Goal: Transaction & Acquisition: Subscribe to service/newsletter

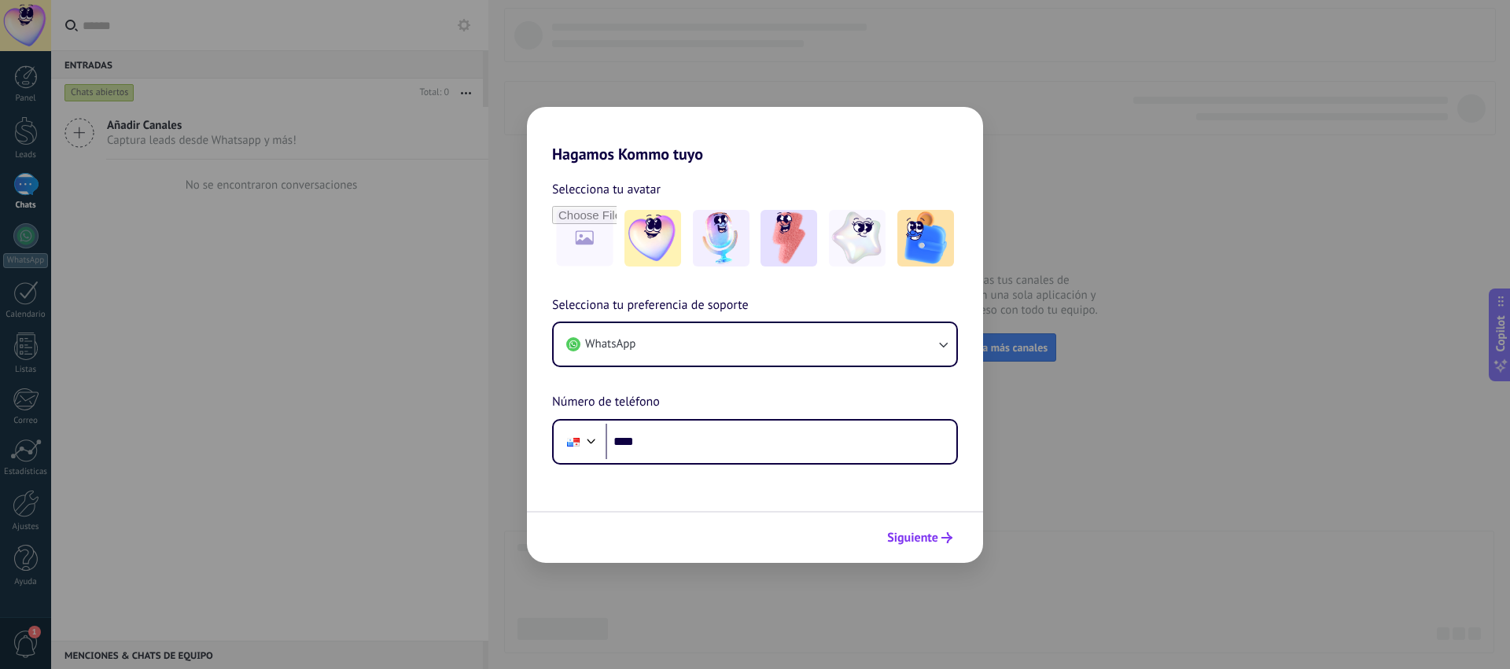
click at [920, 536] on span "Siguiente" at bounding box center [912, 537] width 51 height 11
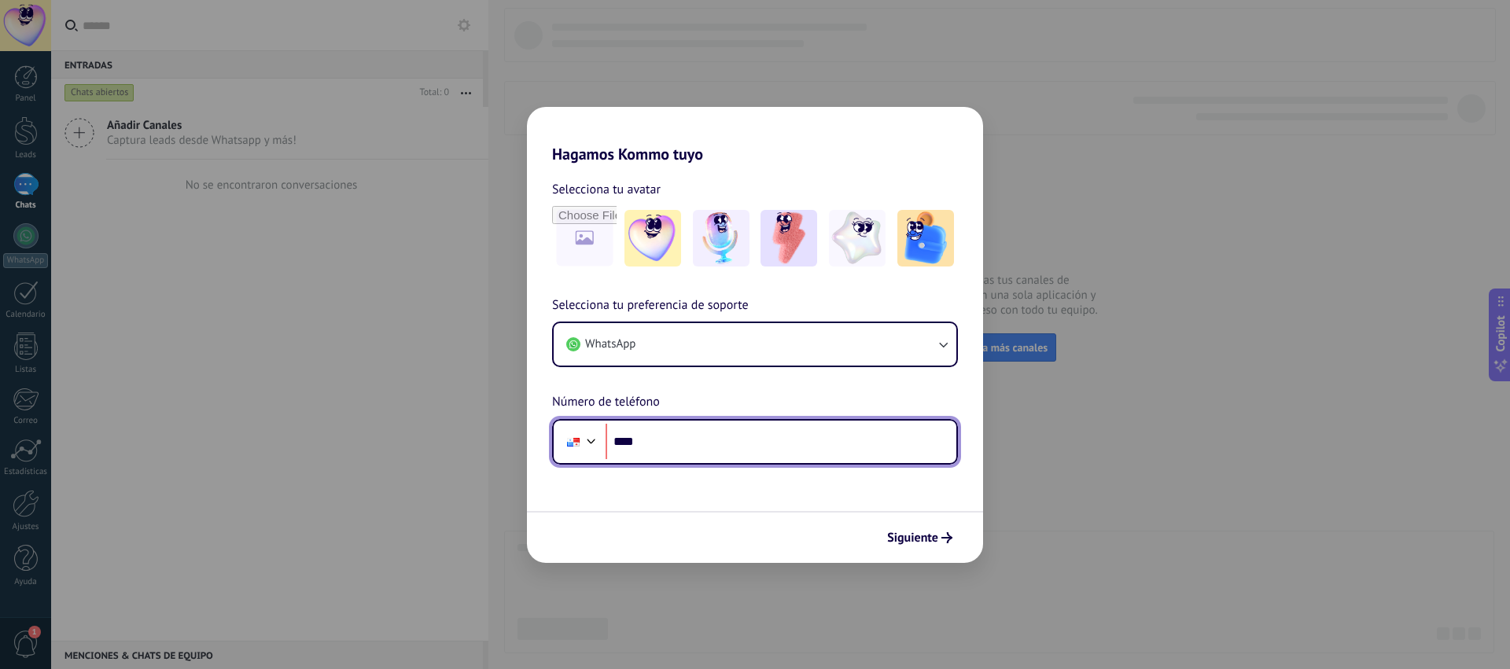
click at [701, 442] on input "****" at bounding box center [781, 442] width 351 height 36
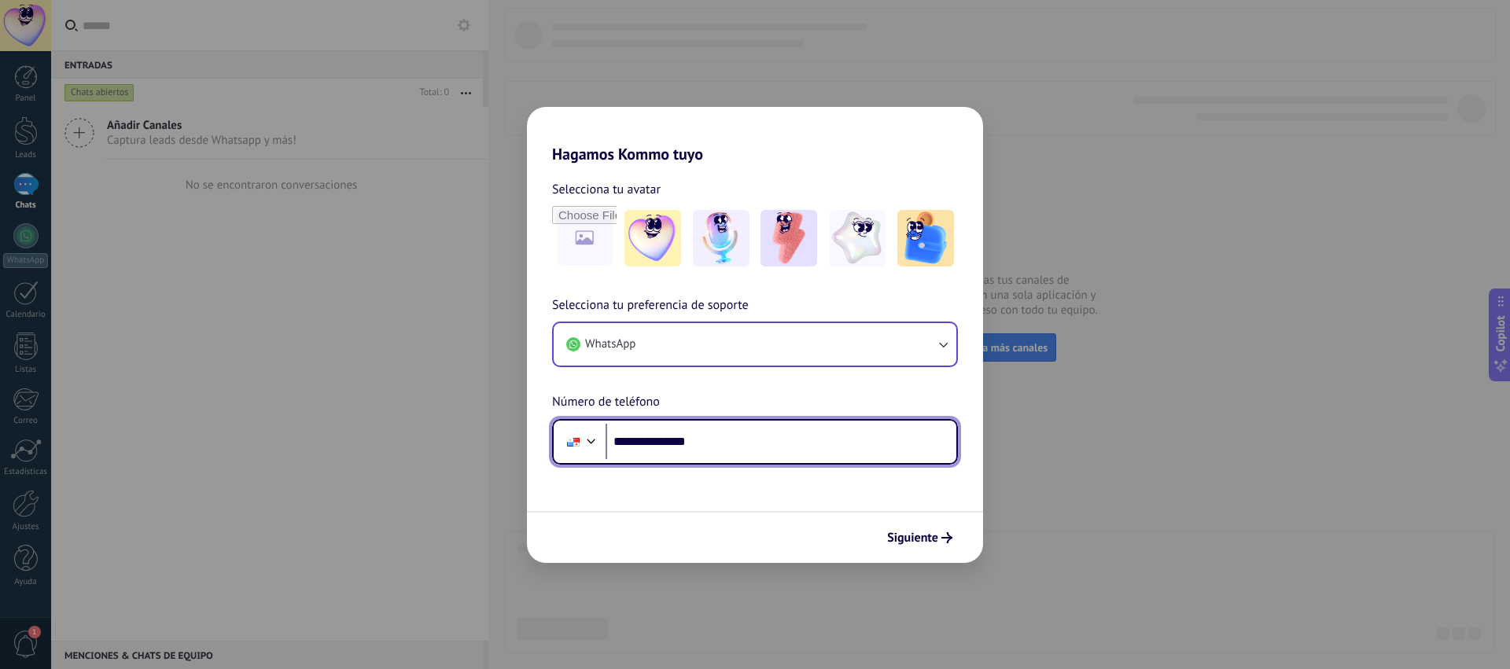
type input "**********"
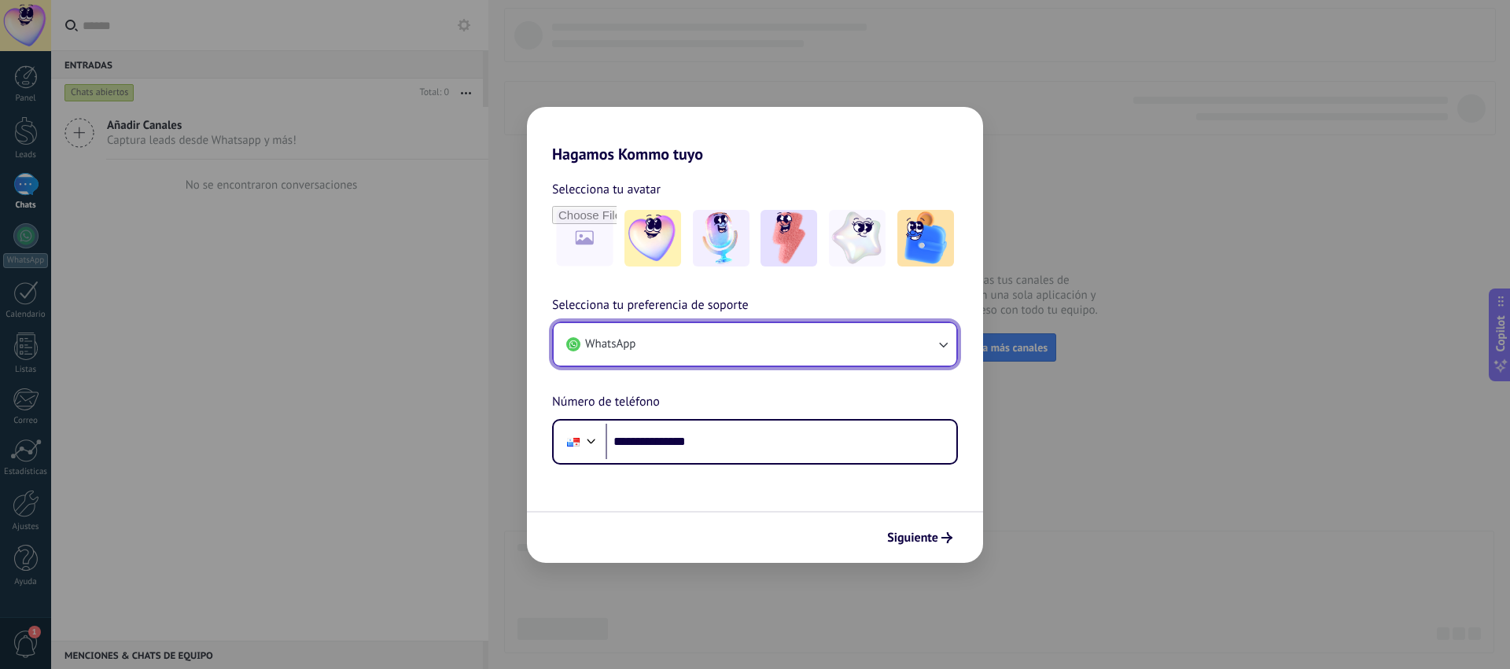
click at [846, 350] on button "WhatsApp" at bounding box center [755, 344] width 403 height 42
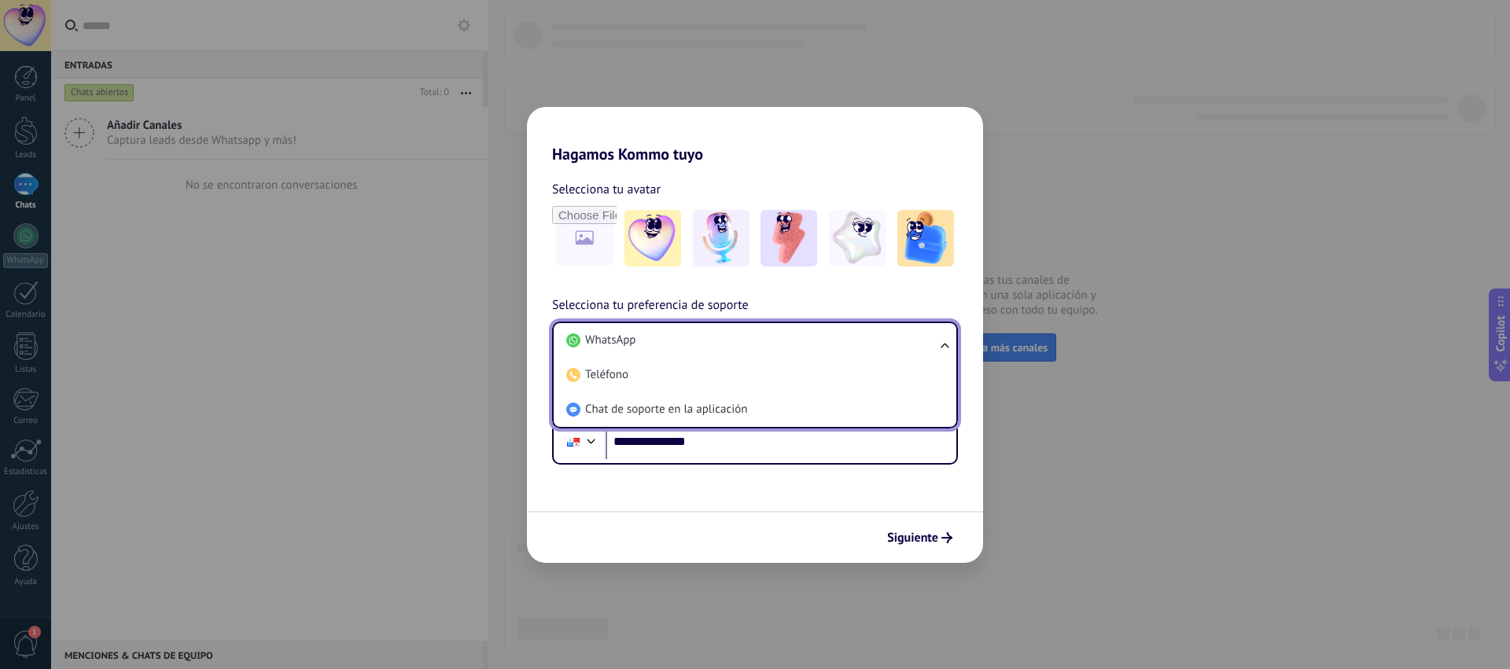
drag, startPoint x: 794, startPoint y: 495, endPoint x: 805, endPoint y: 497, distance: 11.9
click at [794, 495] on form "**********" at bounding box center [755, 364] width 456 height 400
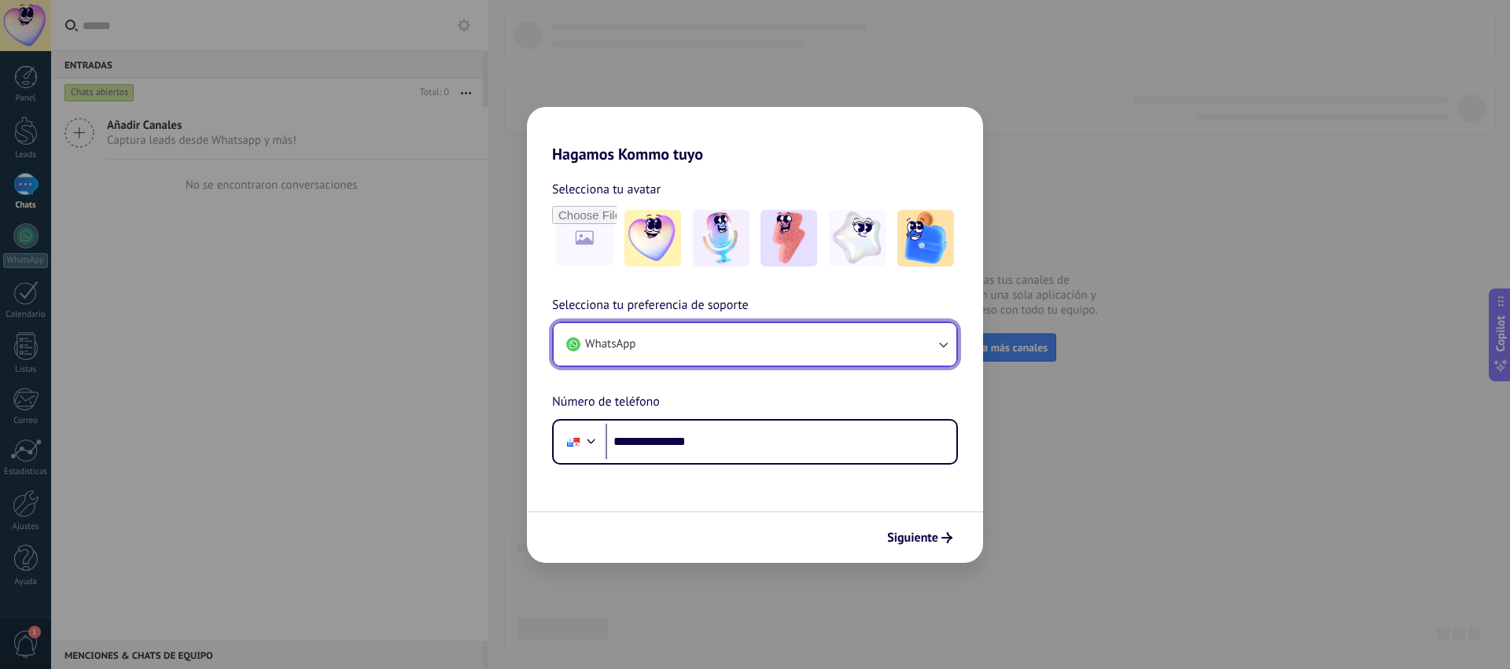
click at [820, 352] on button "WhatsApp" at bounding box center [755, 344] width 403 height 42
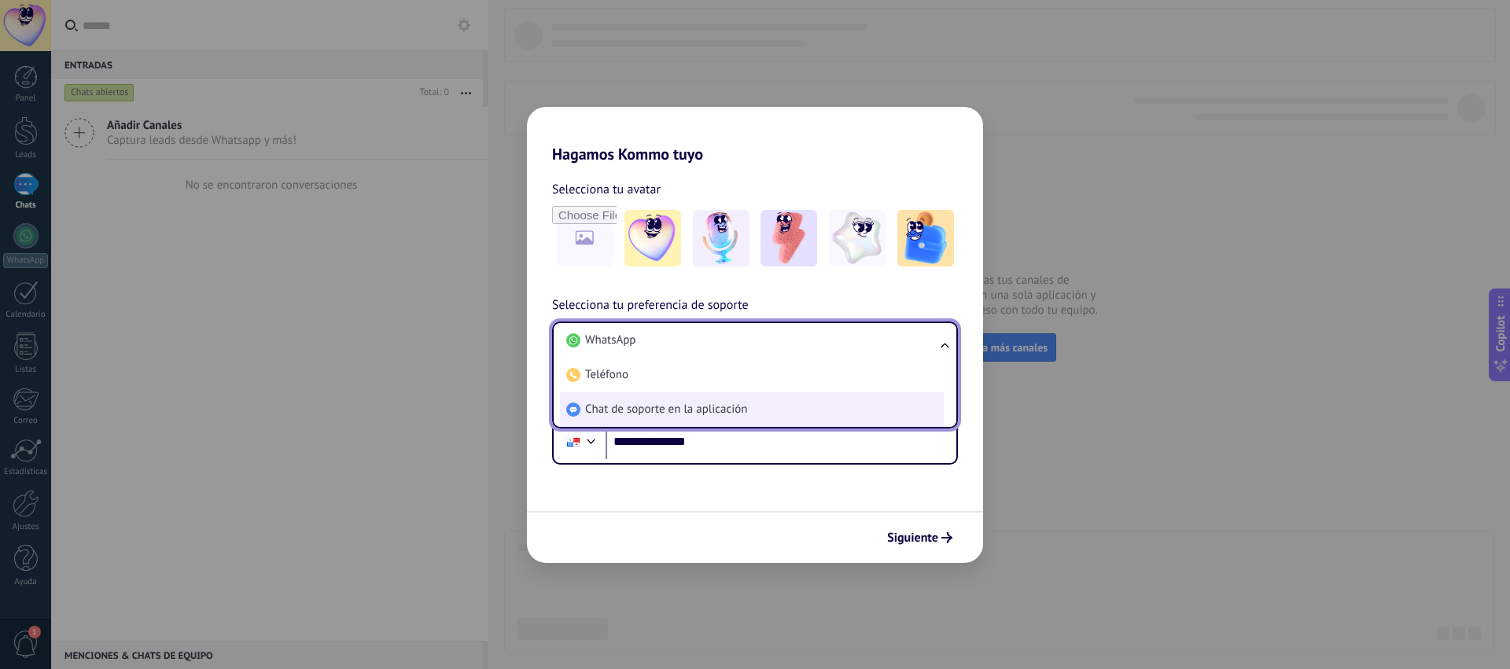
click at [768, 411] on li "Chat de soporte en la aplicación" at bounding box center [752, 409] width 384 height 35
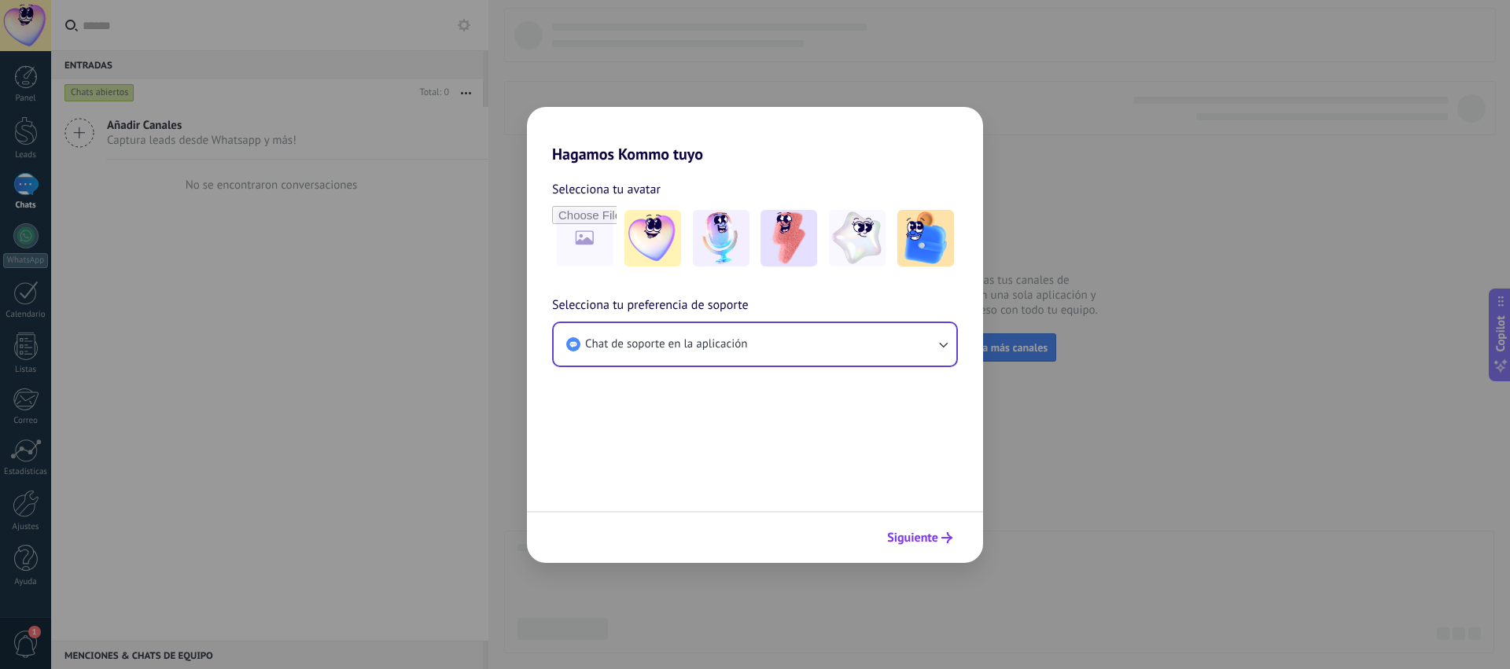
click at [930, 543] on span "Siguiente" at bounding box center [912, 537] width 51 height 11
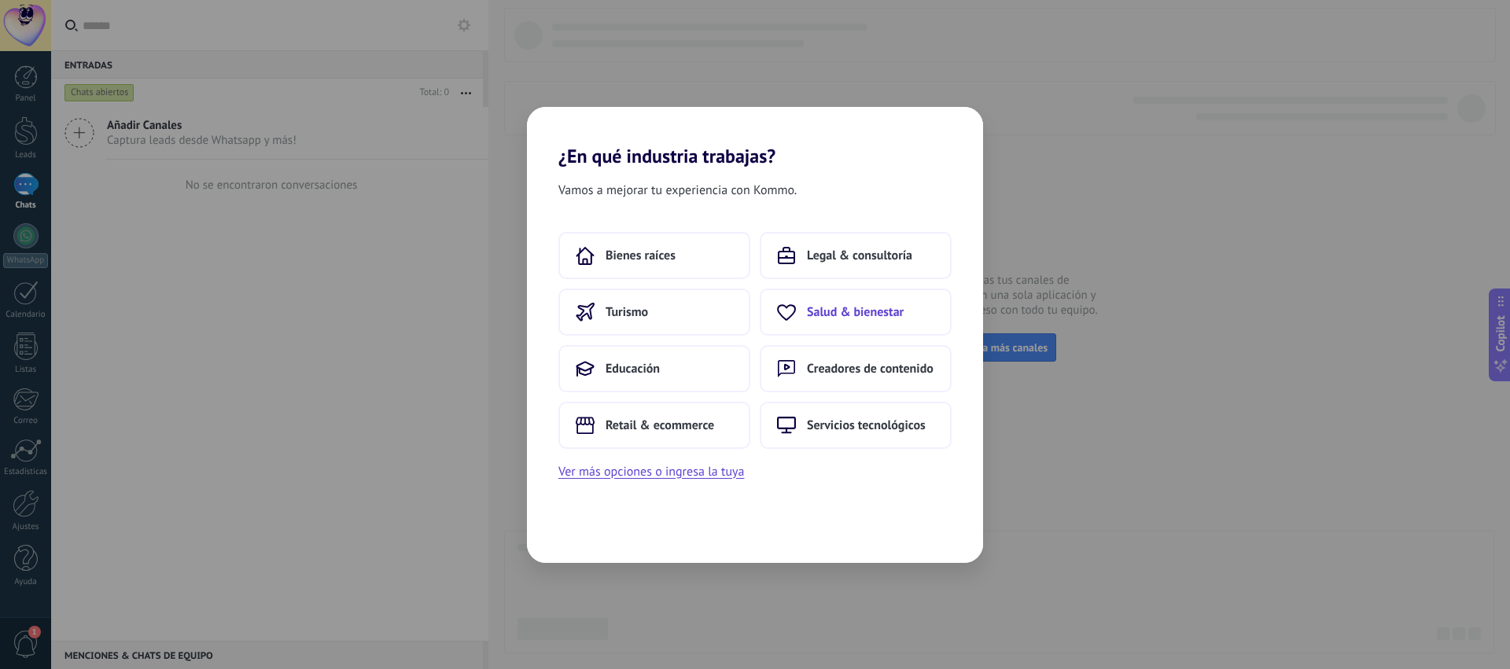
click at [882, 302] on button "Salud & bienestar" at bounding box center [856, 312] width 192 height 47
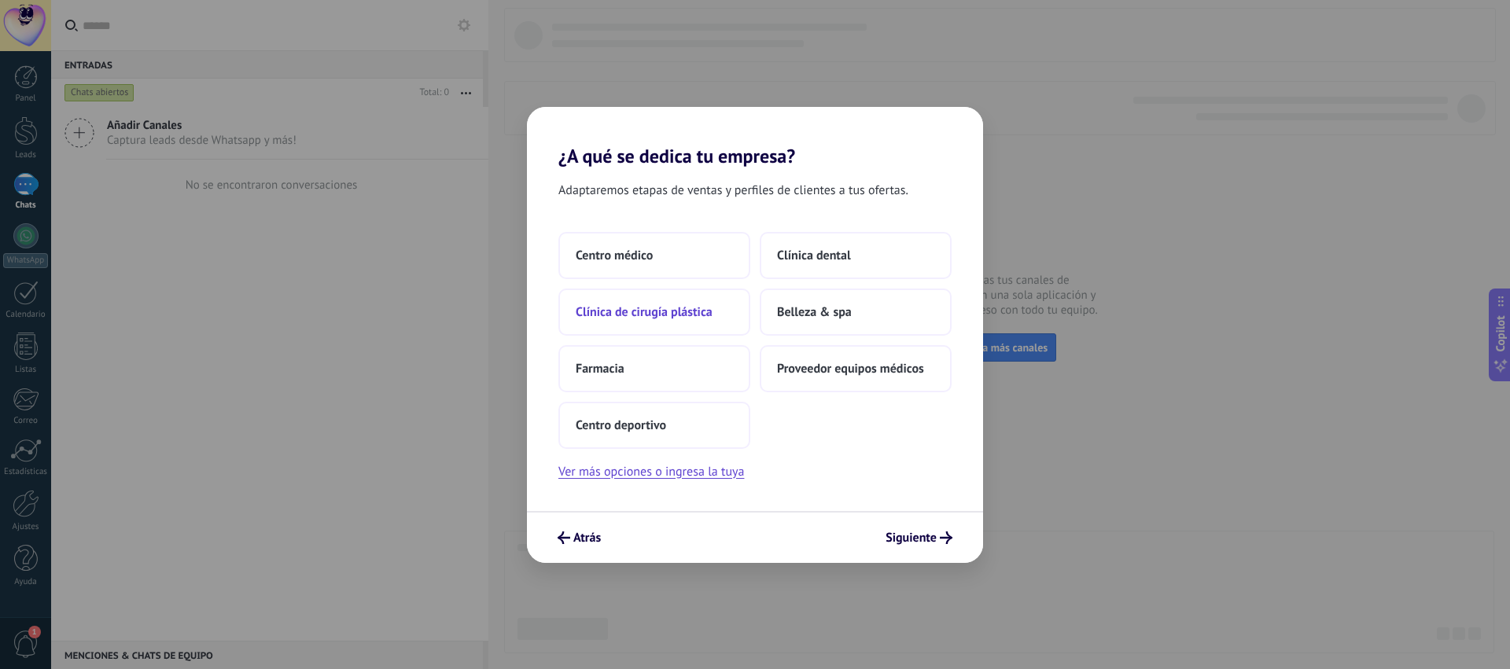
click at [641, 308] on span "Clínica de cirugía plástica" at bounding box center [644, 312] width 137 height 16
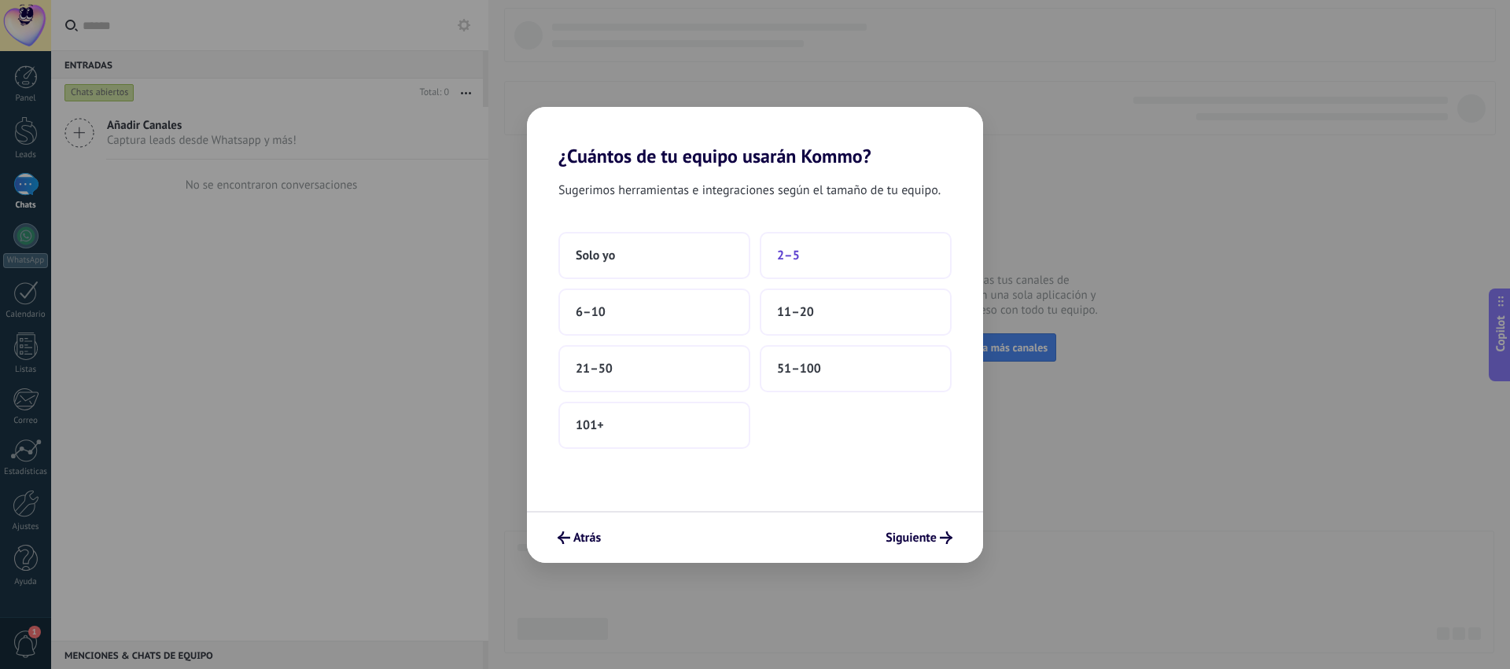
click at [823, 253] on button "2–5" at bounding box center [856, 255] width 192 height 47
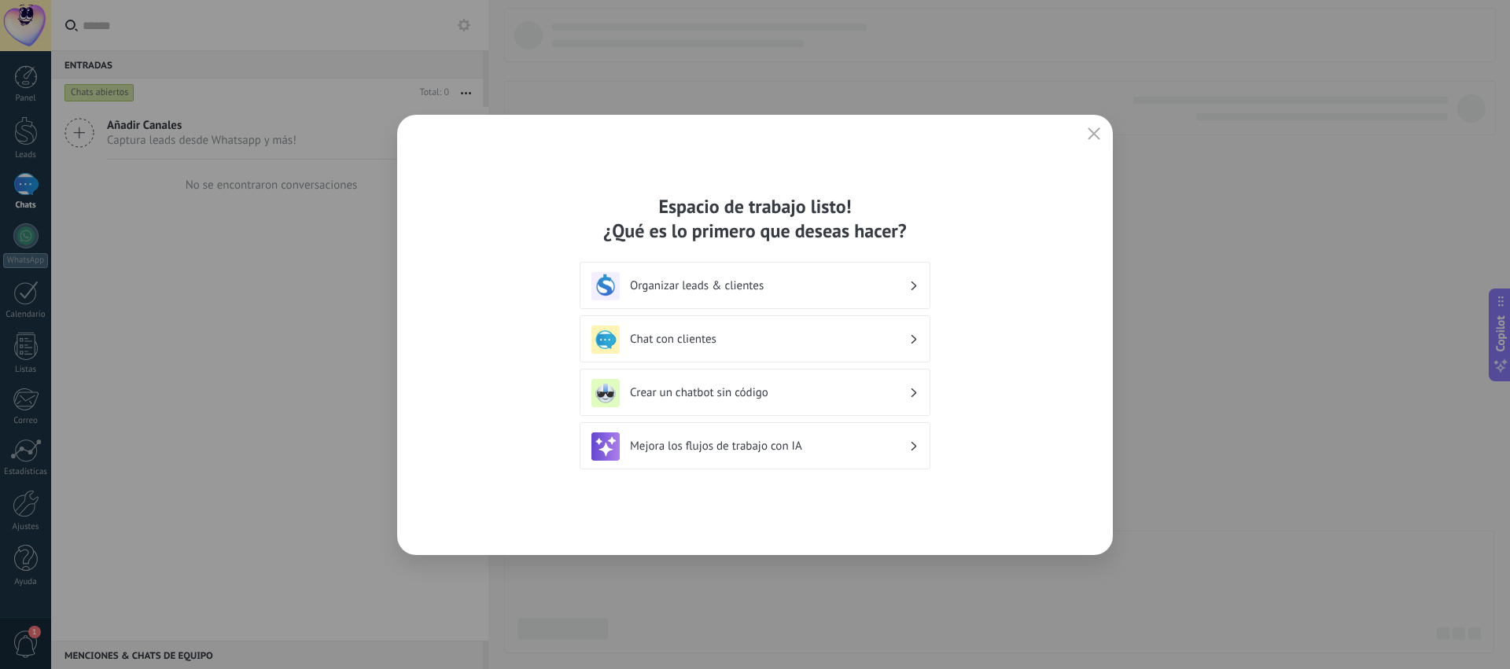
click at [790, 391] on h3 "Crear un chatbot sin código" at bounding box center [769, 392] width 279 height 15
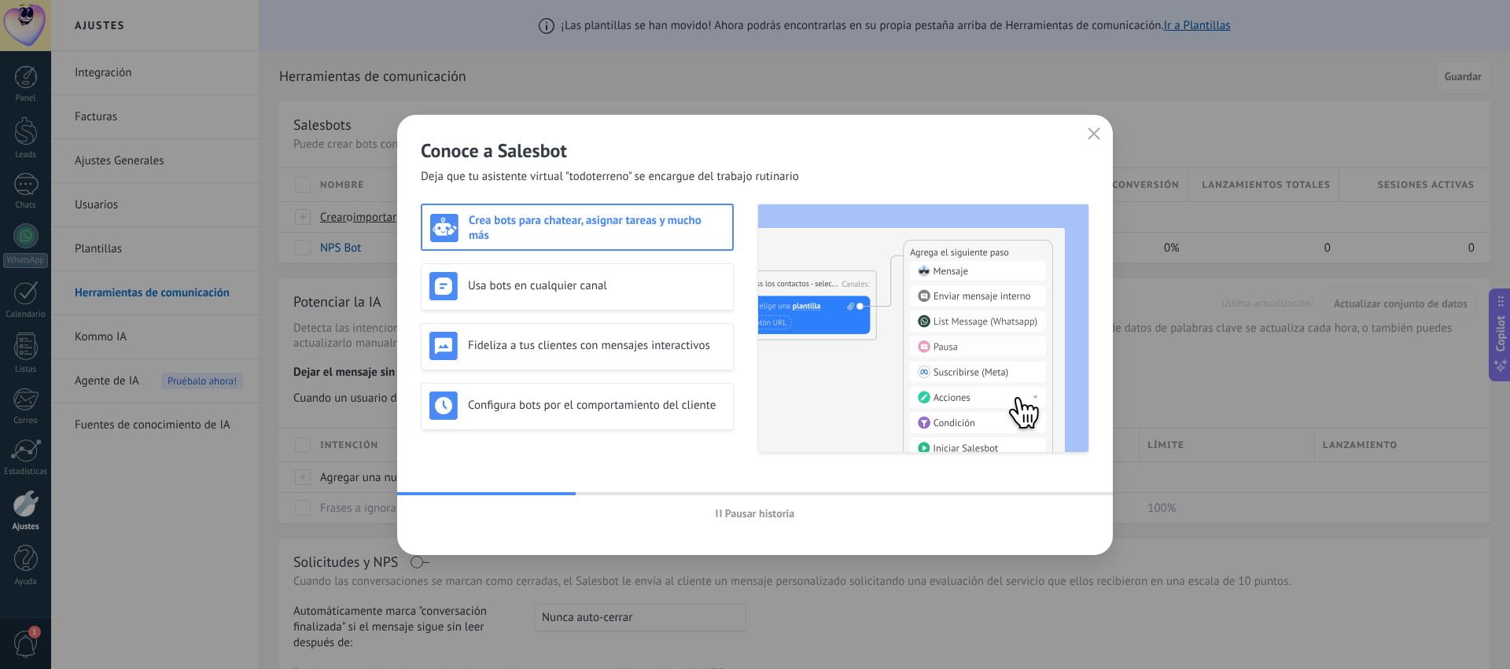
drag, startPoint x: 1091, startPoint y: 131, endPoint x: 1055, endPoint y: 146, distance: 38.4
click at [1090, 131] on use "button" at bounding box center [1095, 133] width 12 height 12
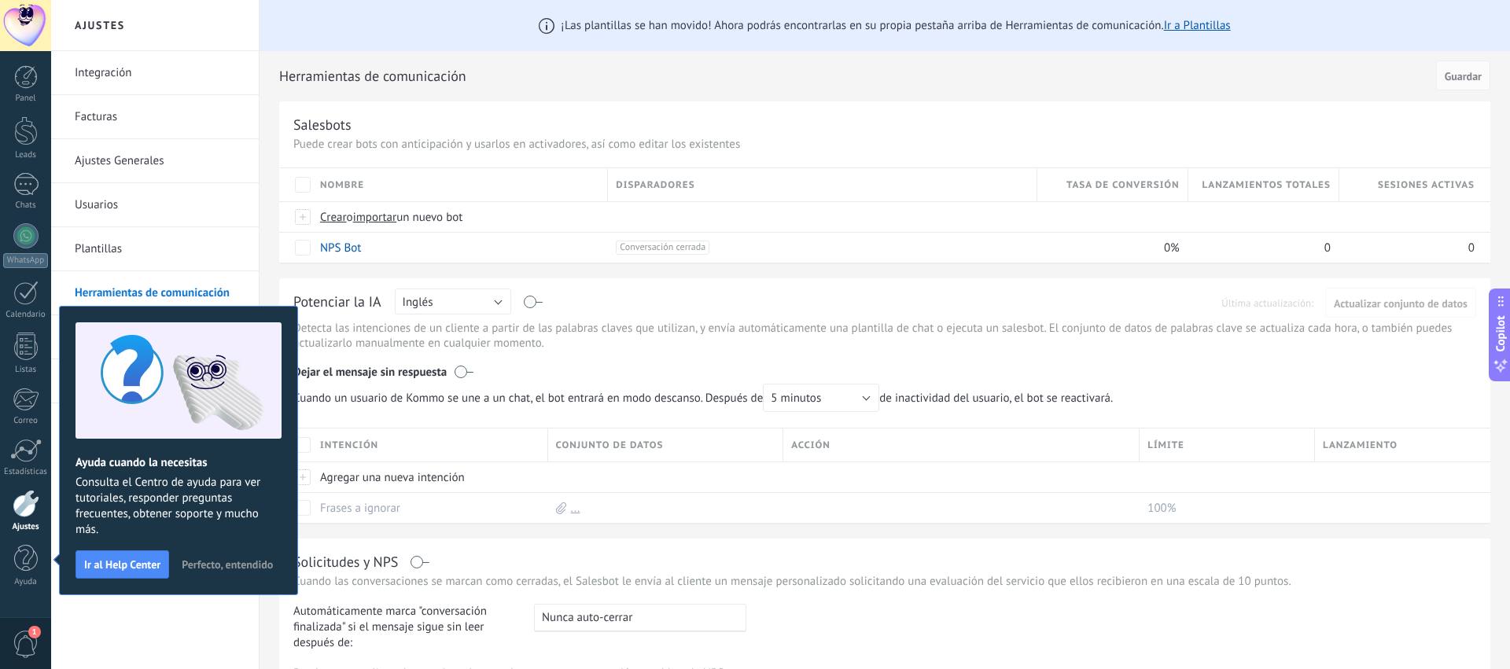
click at [212, 566] on span "Perfecto, entendido" at bounding box center [227, 564] width 91 height 11
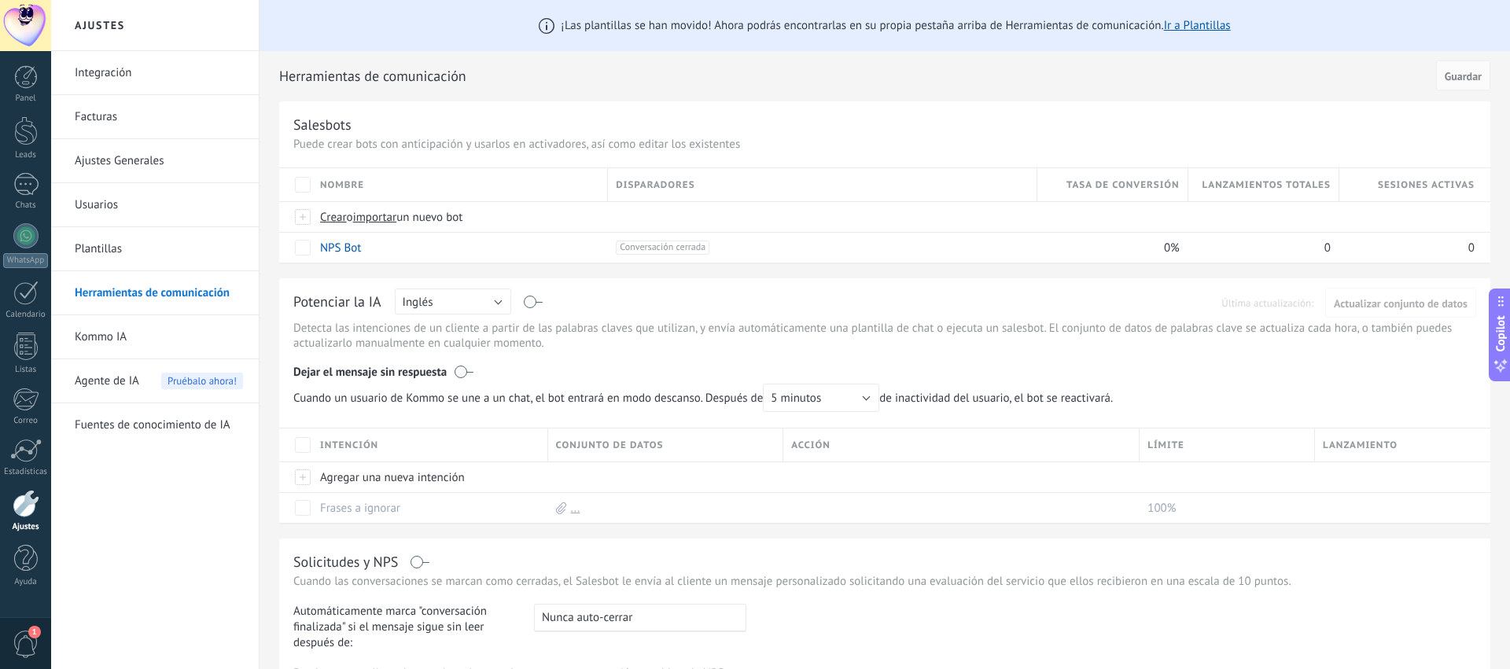
click at [124, 71] on link "Integración" at bounding box center [159, 73] width 168 height 44
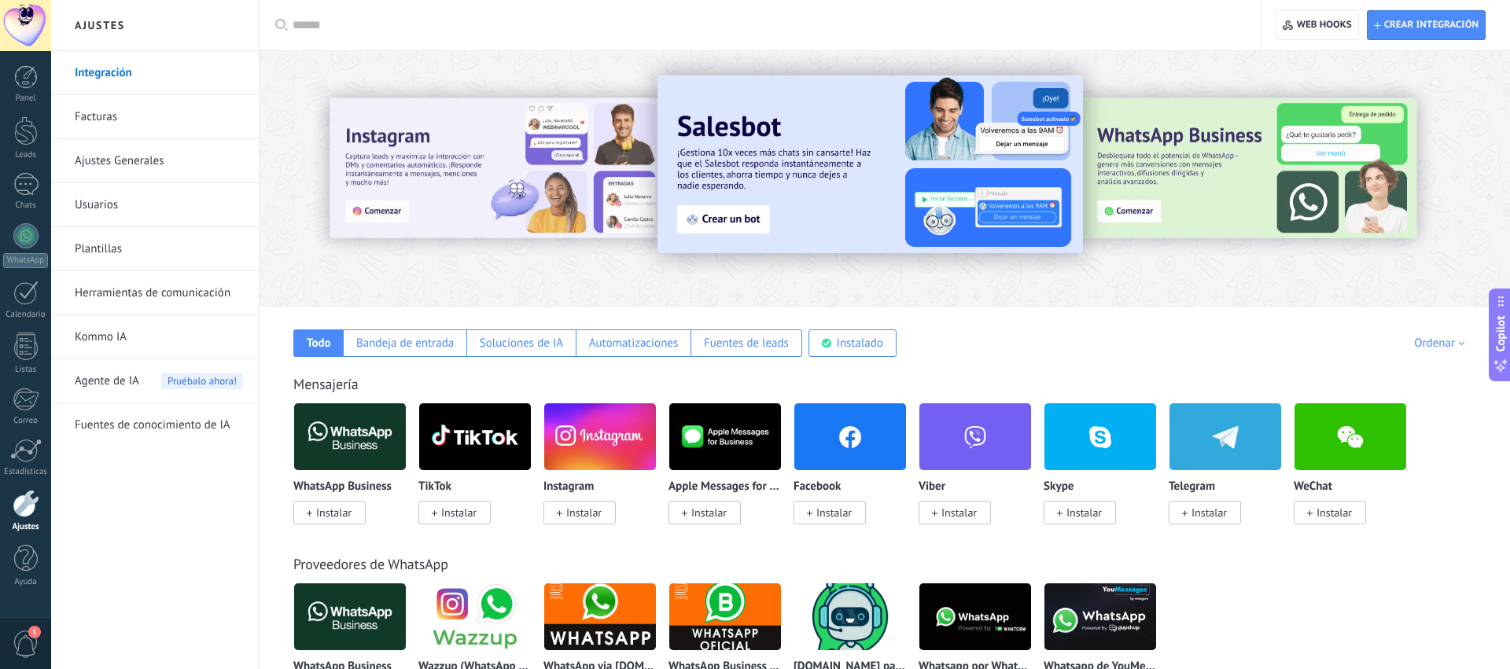
click at [116, 109] on link "Facturas" at bounding box center [159, 117] width 168 height 44
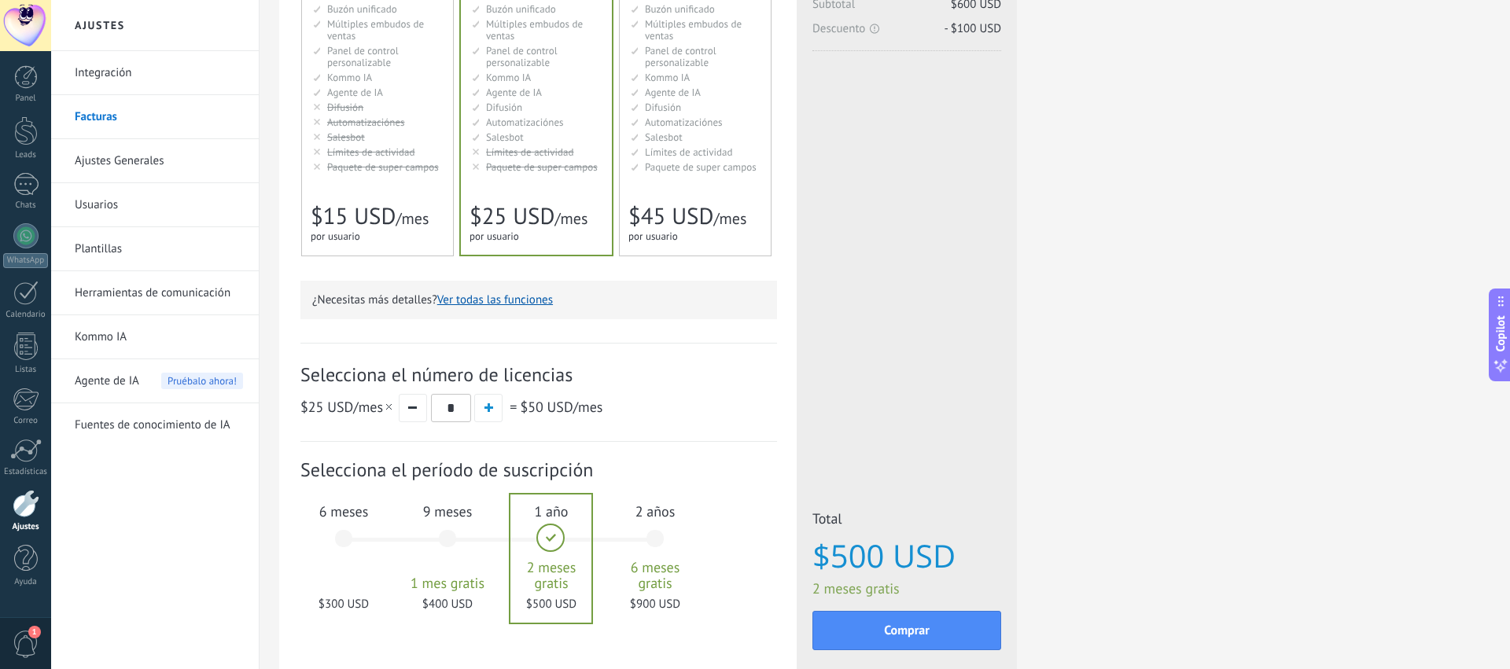
scroll to position [338, 0]
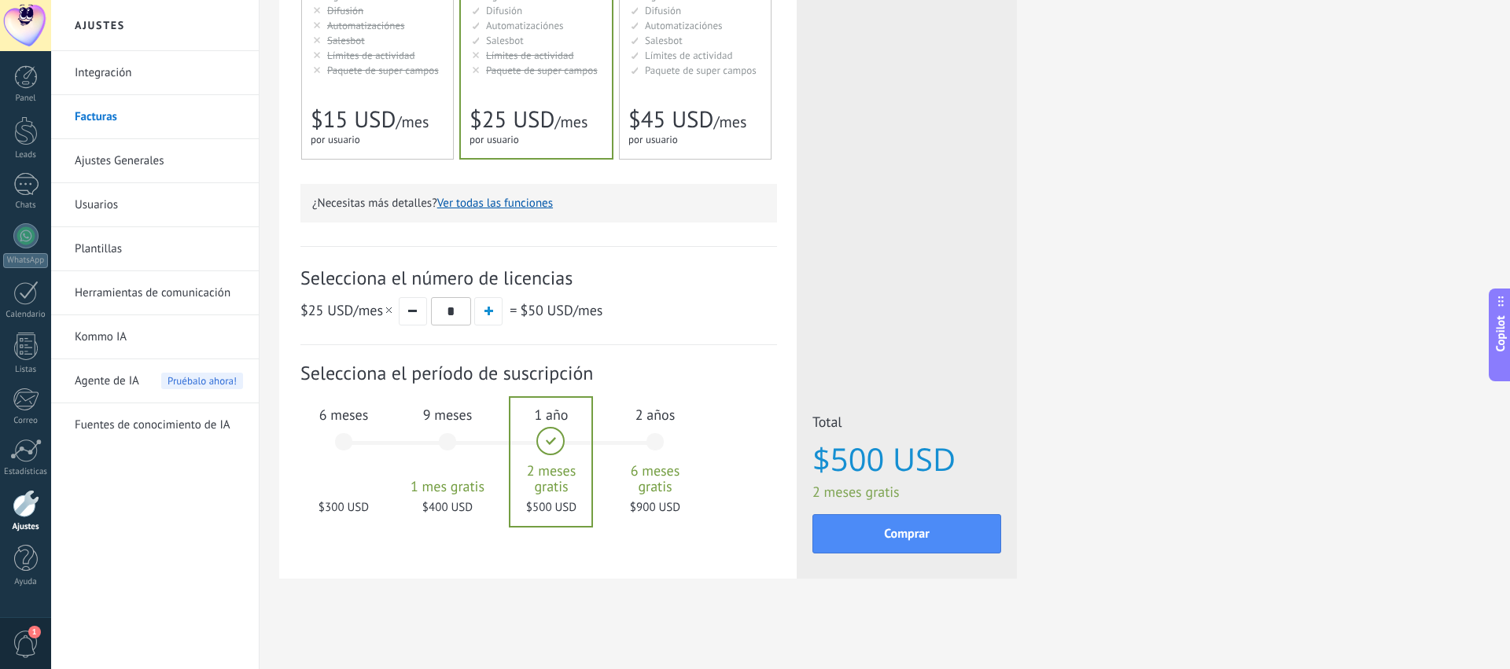
click at [551, 487] on div at bounding box center [550, 462] width 81 height 128
click at [462, 493] on span "1 mes gratis" at bounding box center [447, 487] width 85 height 16
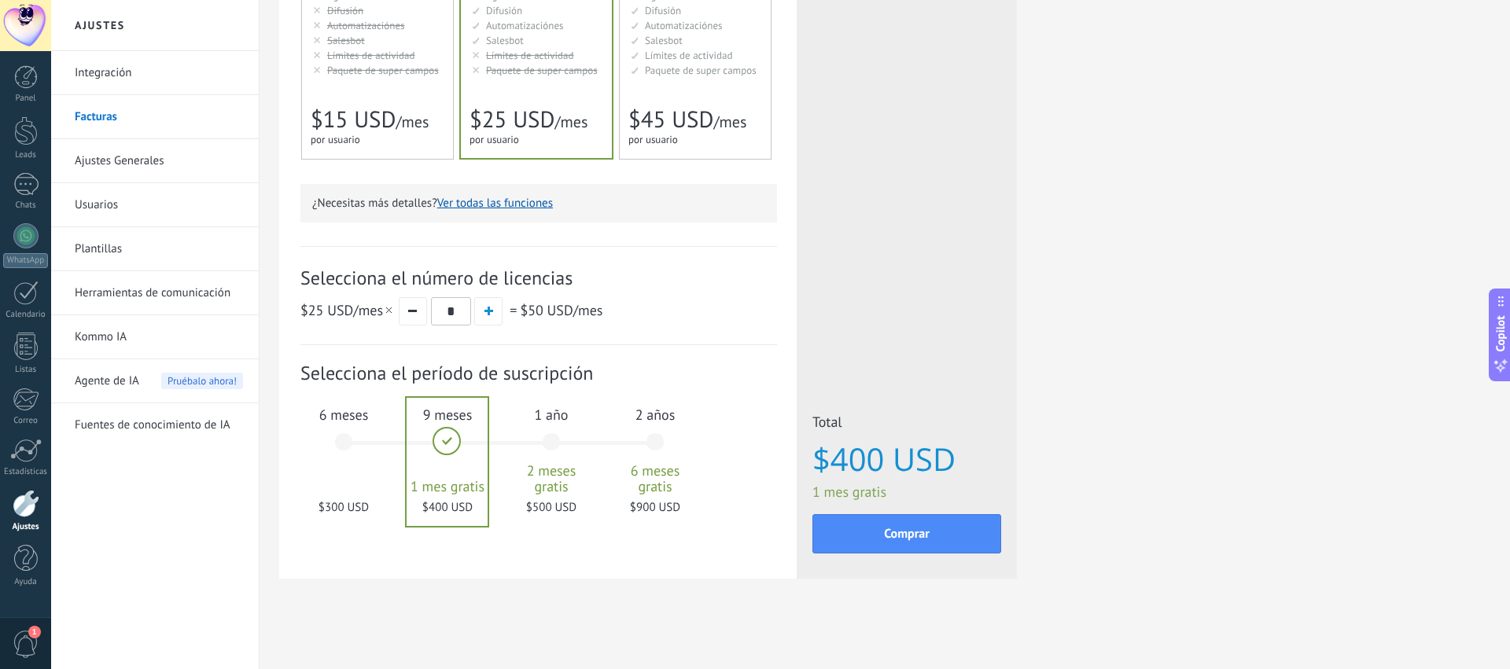
click at [534, 495] on span "2 meses gratis" at bounding box center [551, 478] width 85 height 31
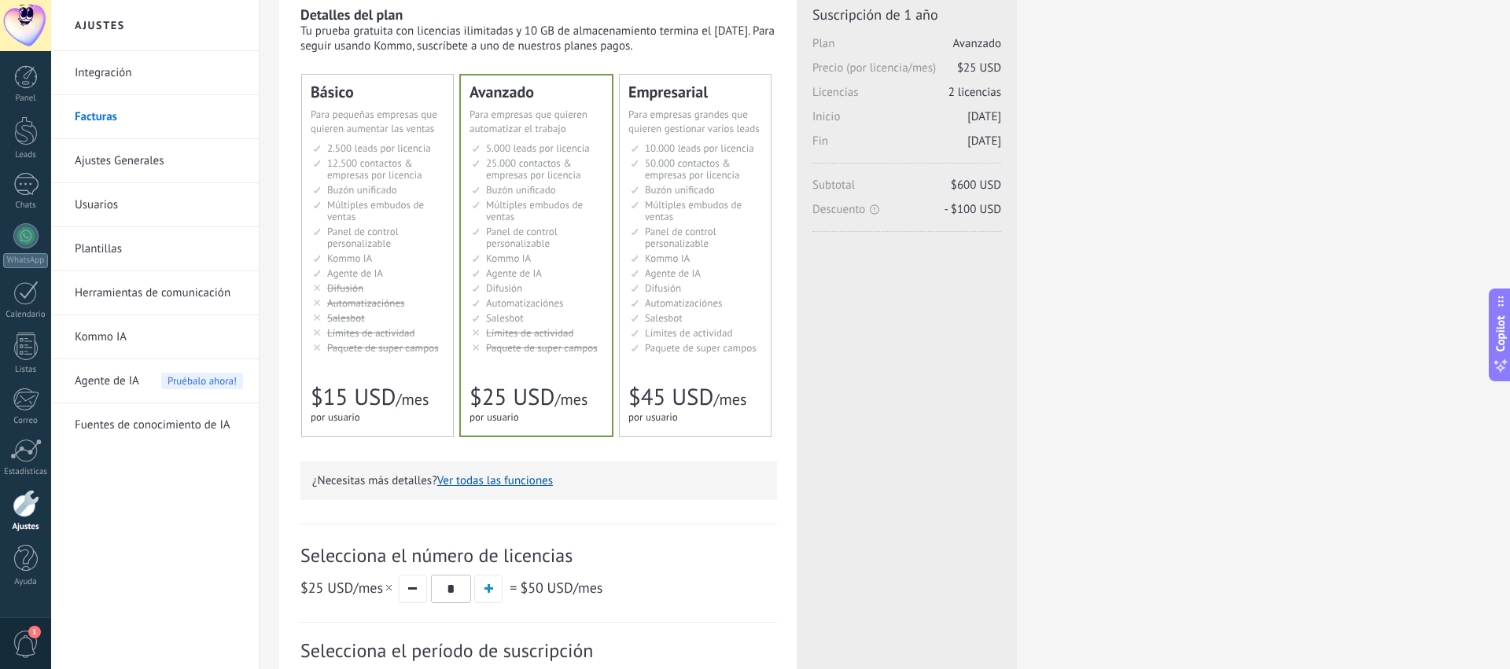
scroll to position [0, 0]
